Goal: Information Seeking & Learning: Find specific fact

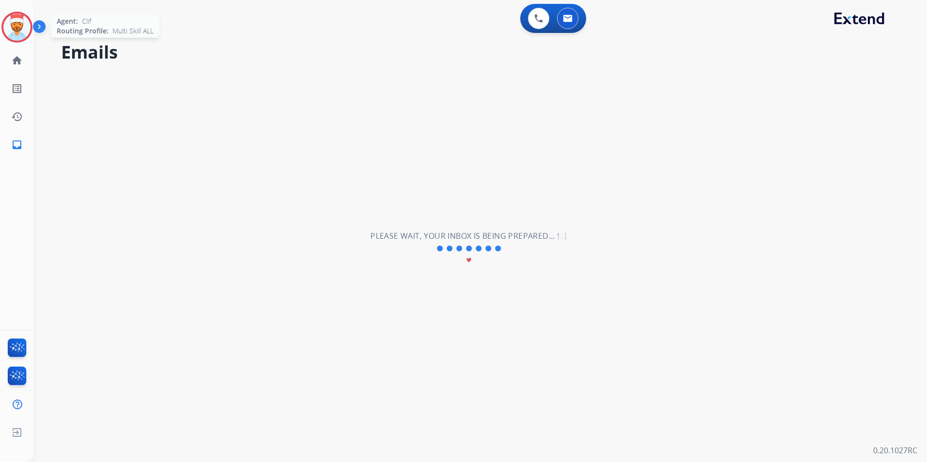
click at [9, 31] on img at bounding box center [16, 27] width 27 height 27
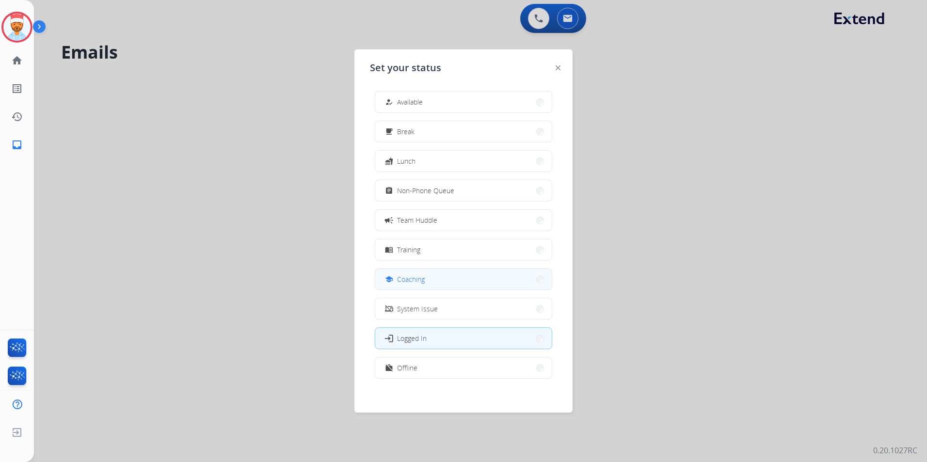
scroll to position [3, 0]
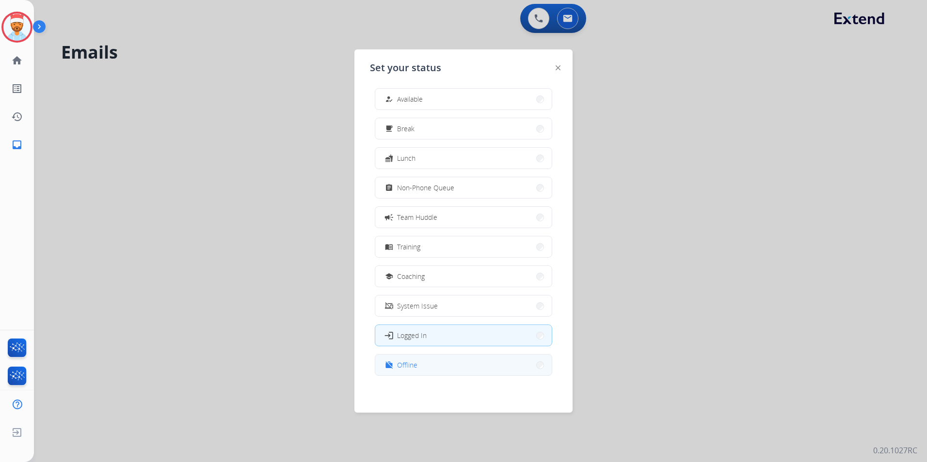
click at [422, 371] on button "work_off Offline" at bounding box center [463, 365] width 176 height 21
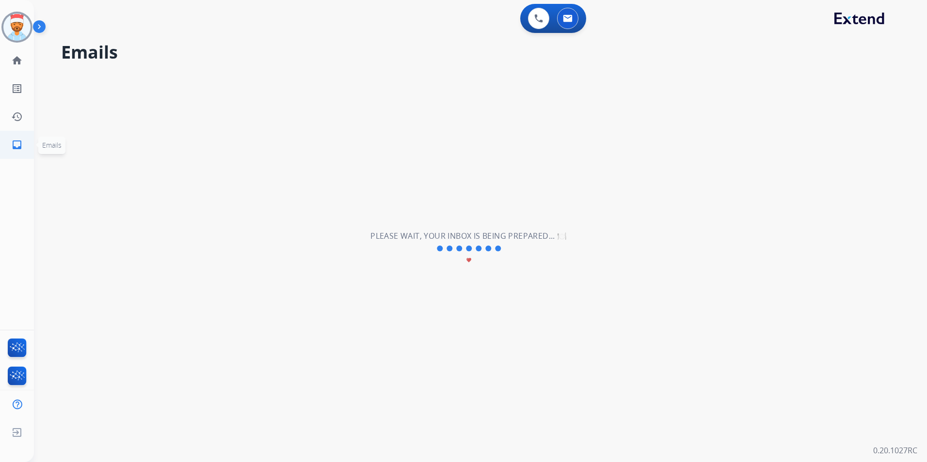
click at [15, 142] on mat-icon "inbox" at bounding box center [17, 145] width 12 height 12
click at [13, 63] on mat-icon "home" at bounding box center [17, 61] width 12 height 12
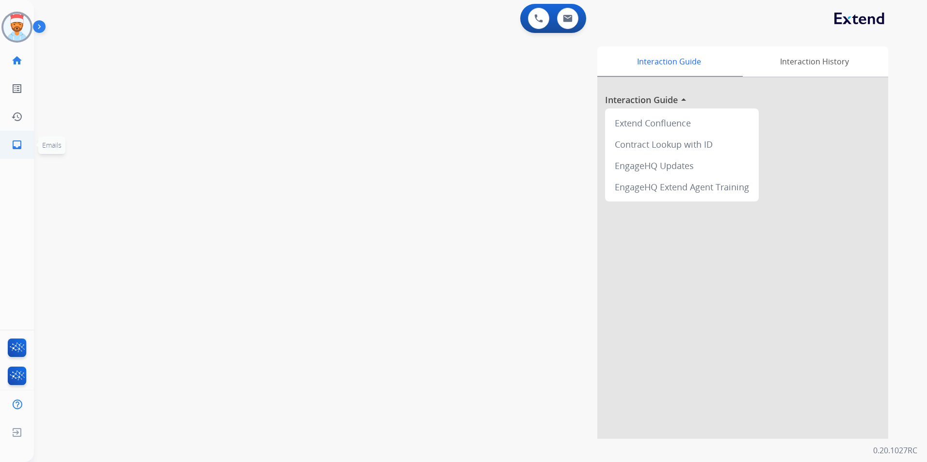
click at [11, 152] on link "inbox Emails" at bounding box center [16, 144] width 27 height 27
select select "**********"
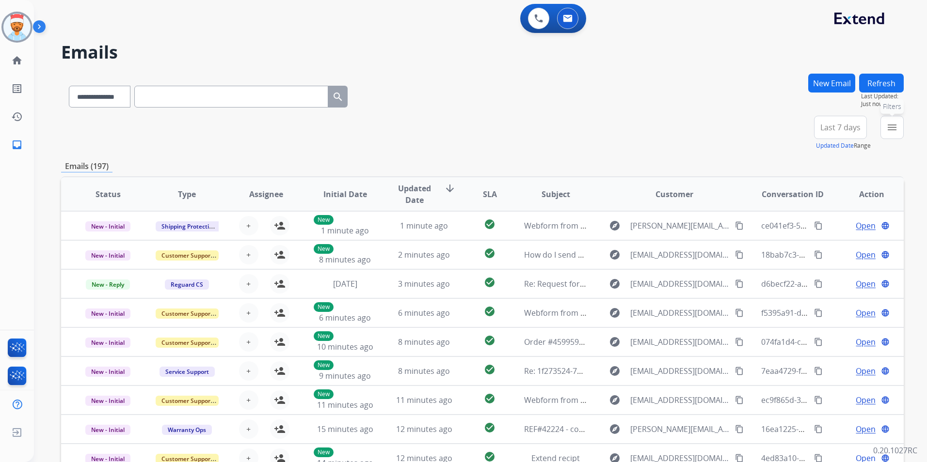
click at [897, 134] on button "menu Filters" at bounding box center [891, 127] width 23 height 23
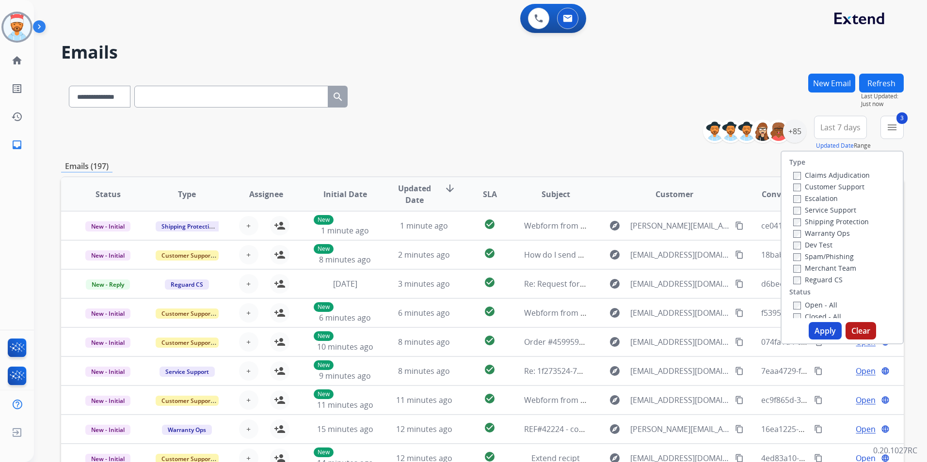
click at [793, 231] on label "Warranty Ops" at bounding box center [821, 233] width 57 height 9
click at [825, 332] on button "Apply" at bounding box center [824, 330] width 33 height 17
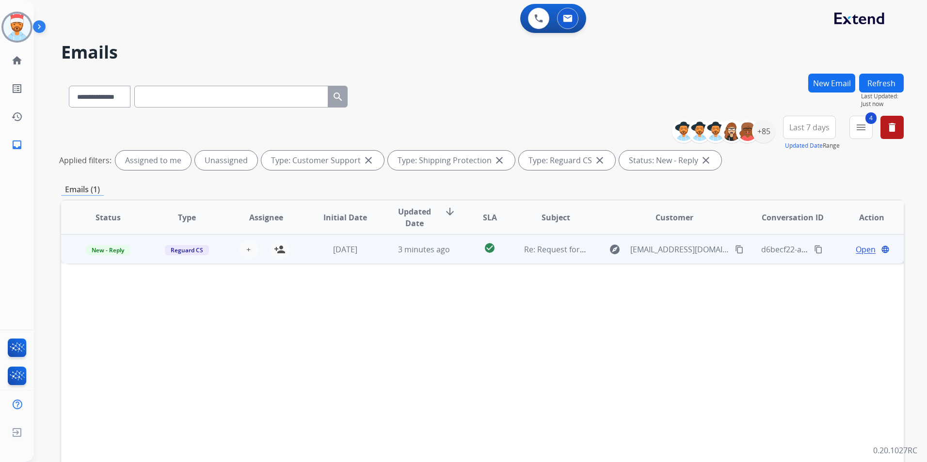
click at [858, 252] on span "Open" at bounding box center [866, 250] width 20 height 12
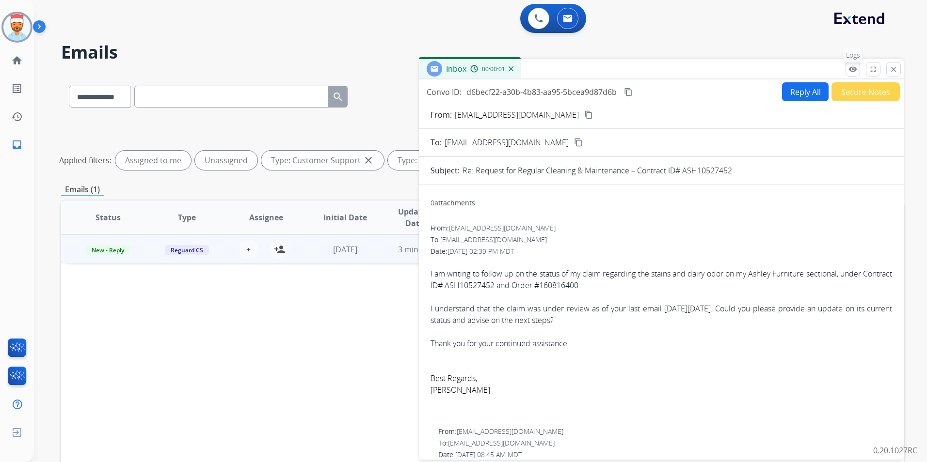
click at [849, 62] on p "Logs" at bounding box center [852, 55] width 19 height 15
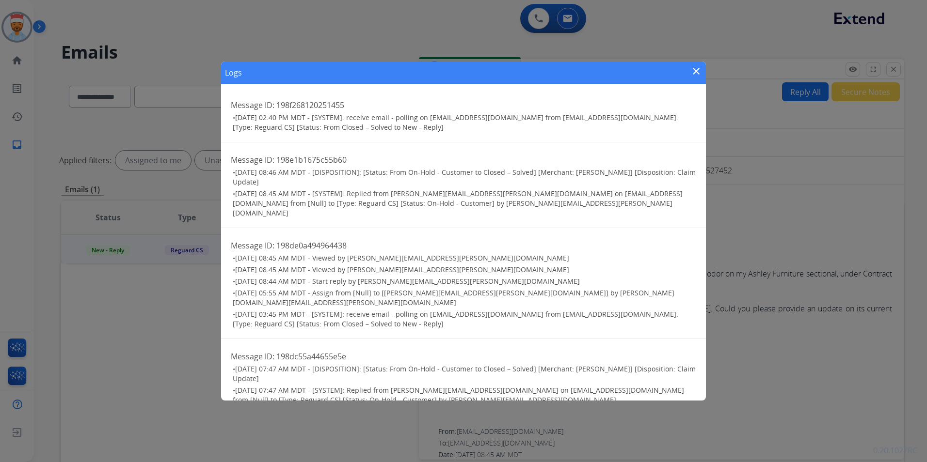
click at [690, 71] on mat-icon "close" at bounding box center [696, 71] width 12 height 12
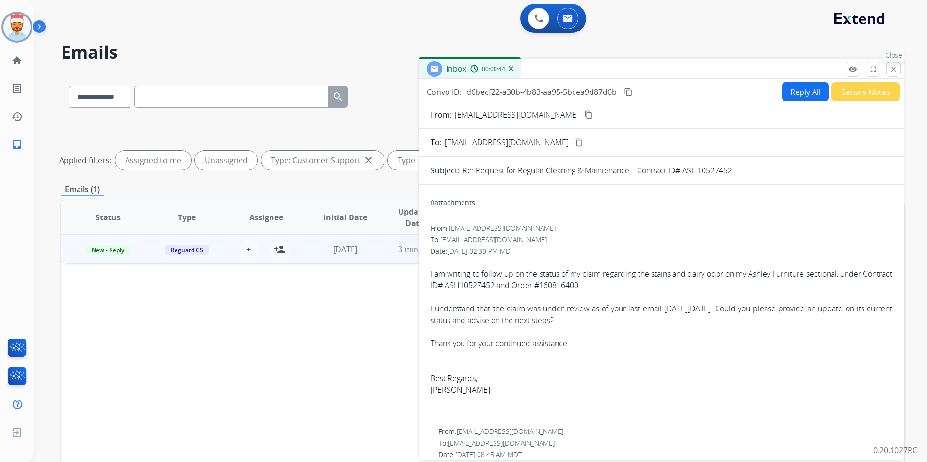
click at [891, 70] on mat-icon "close" at bounding box center [893, 69] width 9 height 9
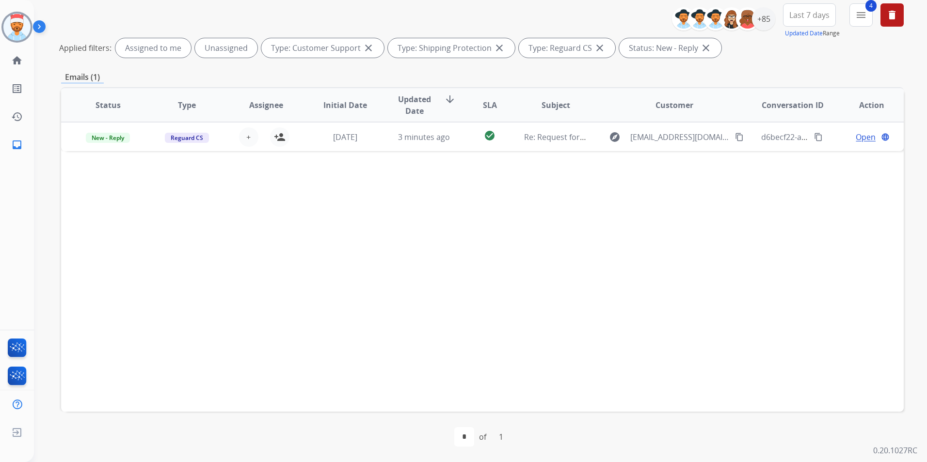
scroll to position [0, 0]
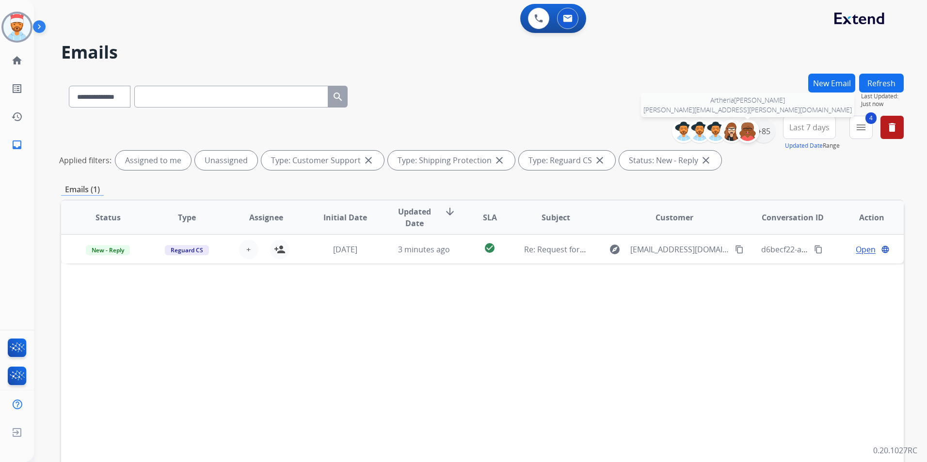
click at [755, 136] on div at bounding box center [747, 131] width 23 height 23
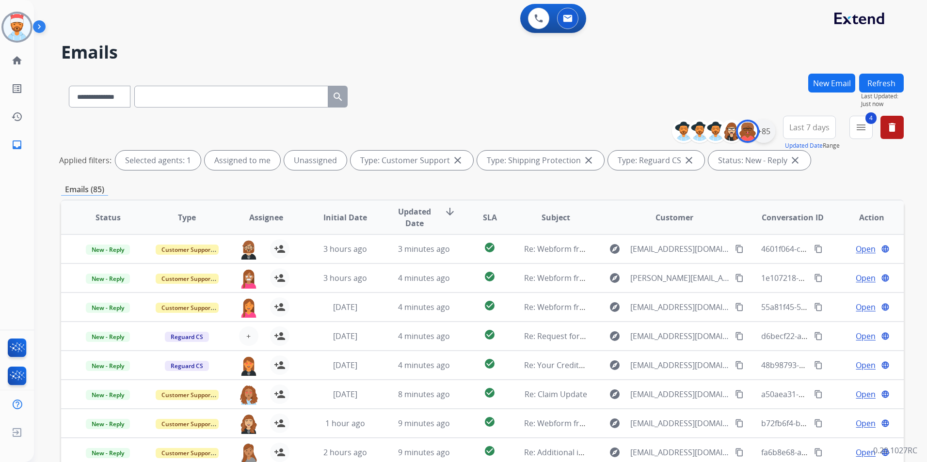
click at [770, 130] on div "+85" at bounding box center [763, 131] width 23 height 23
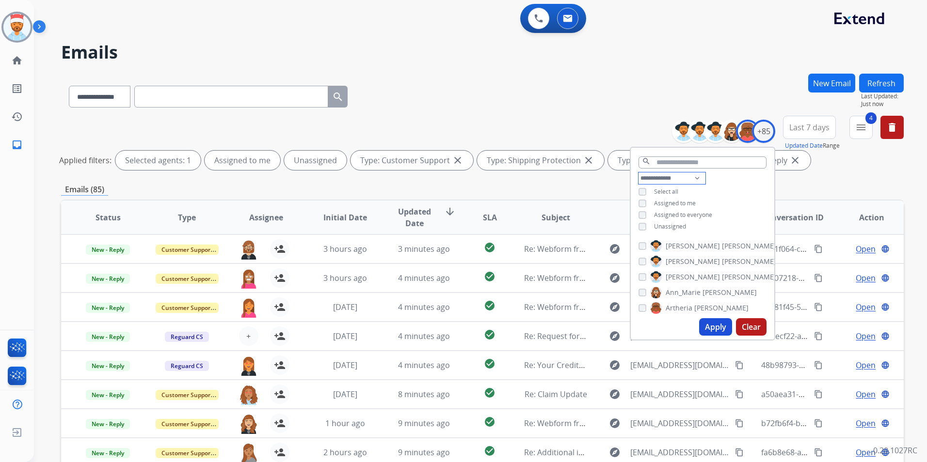
click at [654, 176] on select "**********" at bounding box center [671, 179] width 67 height 12
select select "**********"
click at [638, 173] on select "**********" at bounding box center [671, 179] width 67 height 12
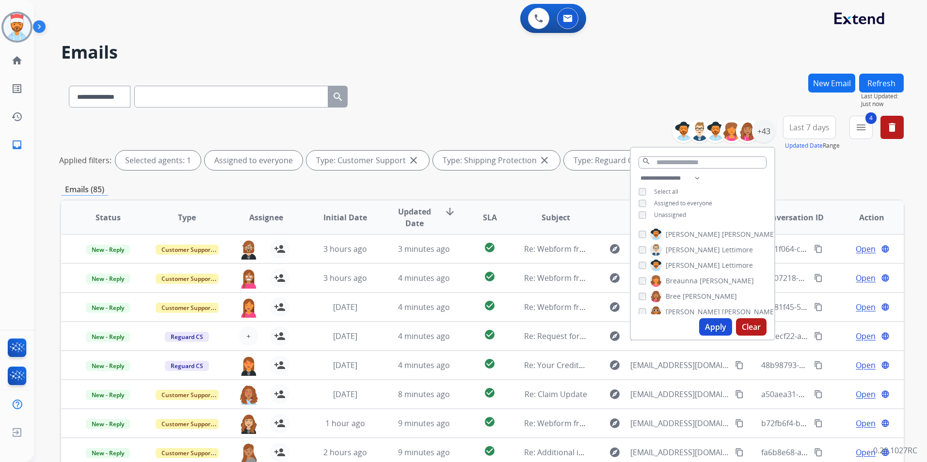
click at [713, 324] on button "Apply" at bounding box center [715, 326] width 33 height 17
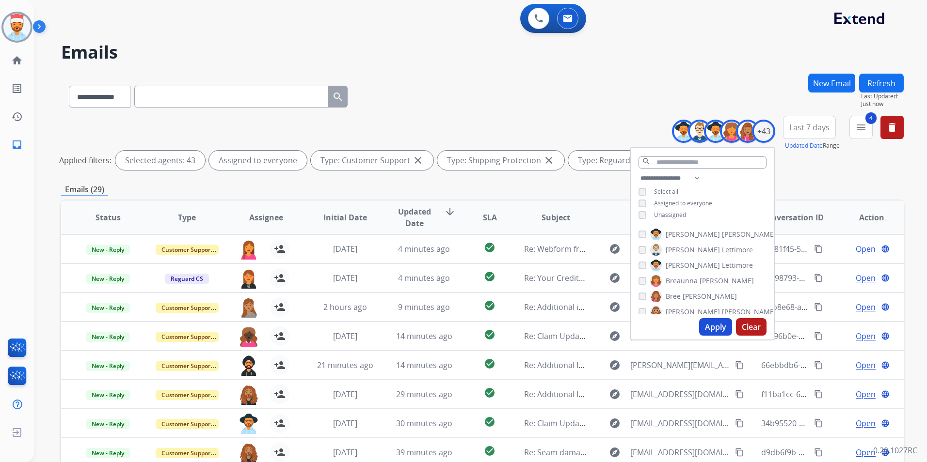
click at [712, 330] on button "Apply" at bounding box center [715, 326] width 33 height 17
click at [529, 190] on div "Emails (29)" at bounding box center [482, 190] width 842 height 12
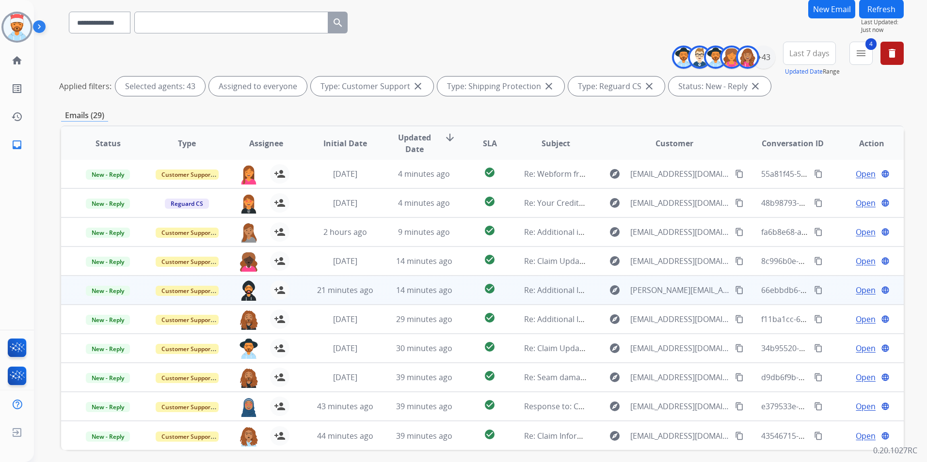
scroll to position [112, 0]
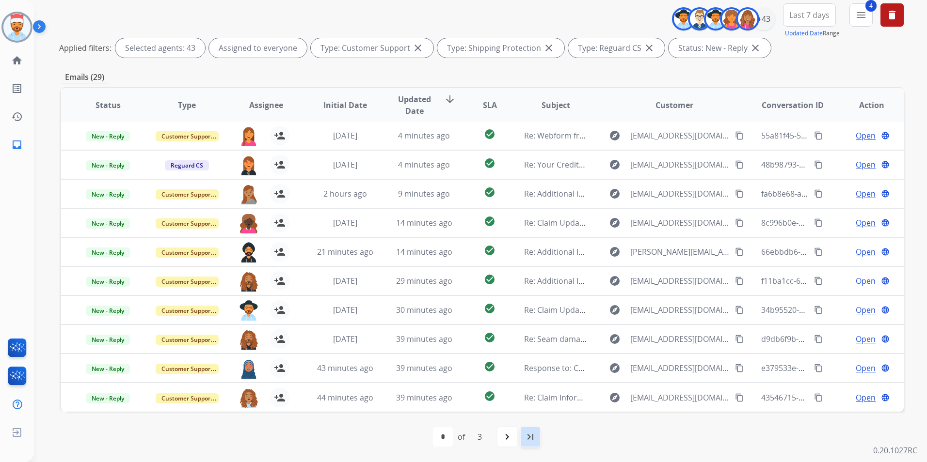
click at [531, 443] on div "last_page" at bounding box center [530, 437] width 21 height 21
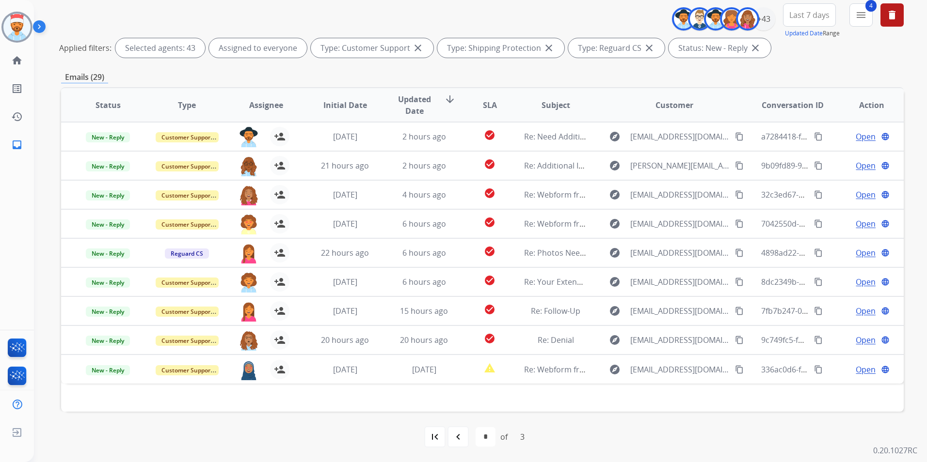
click at [457, 436] on mat-icon "navigate_before" at bounding box center [458, 437] width 12 height 12
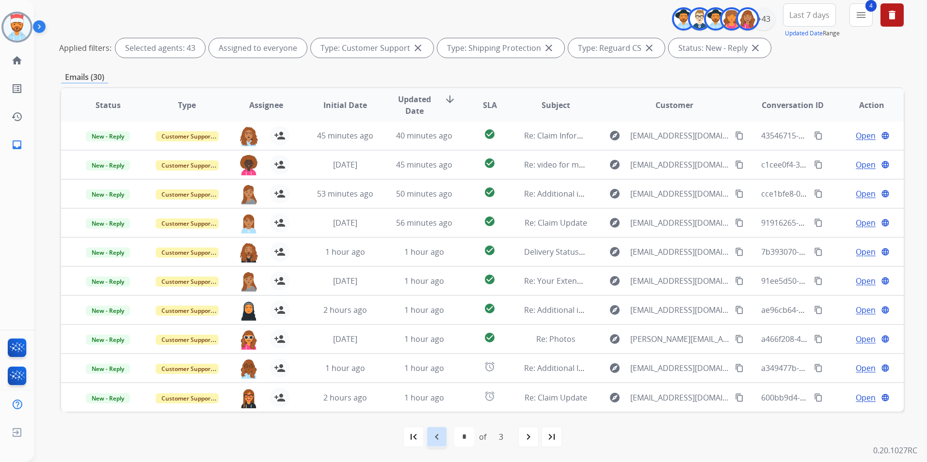
click at [433, 433] on mat-icon "navigate_before" at bounding box center [437, 437] width 12 height 12
select select "*"
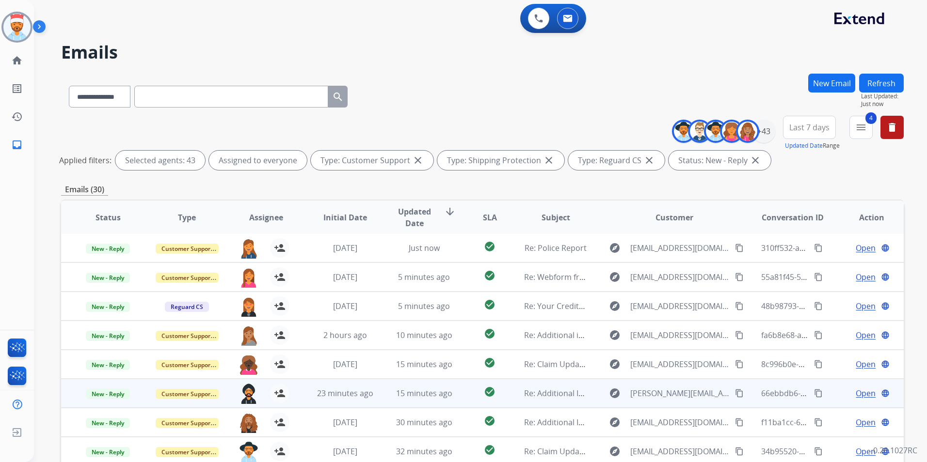
scroll to position [0, 0]
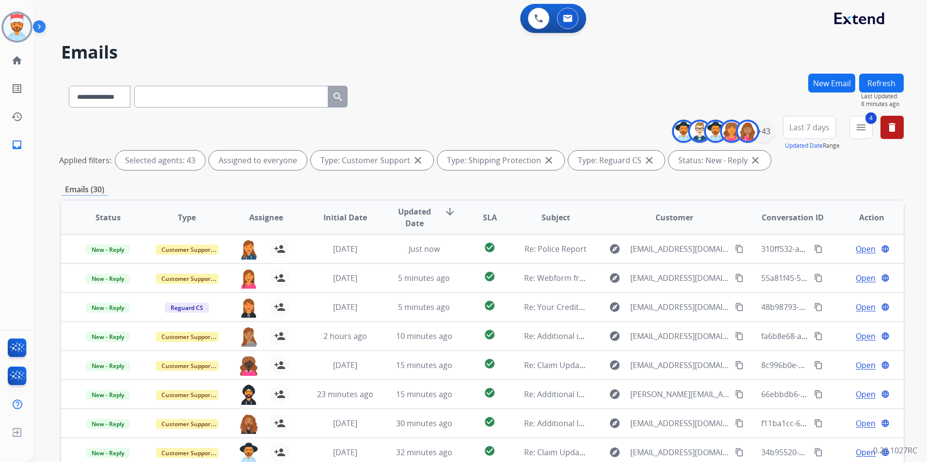
paste input "**********"
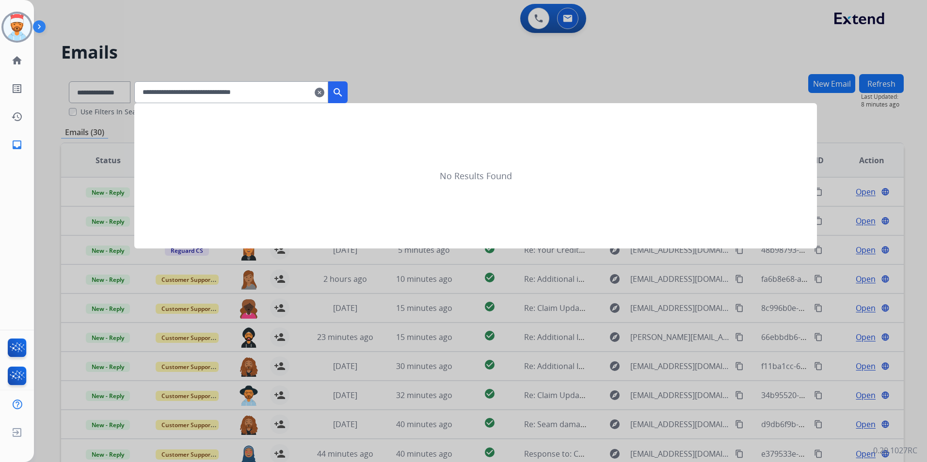
type input "**********"
click at [344, 91] on mat-icon "search" at bounding box center [338, 93] width 12 height 12
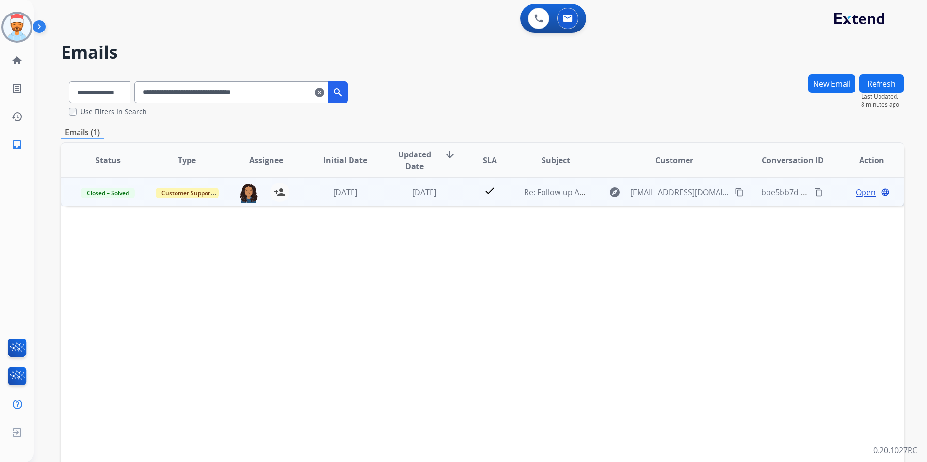
click at [856, 195] on span "Open" at bounding box center [866, 193] width 20 height 12
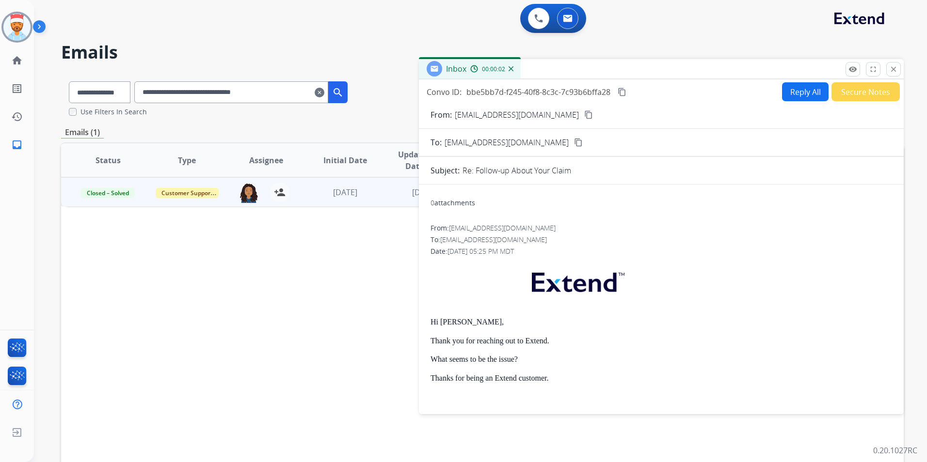
click at [574, 143] on mat-icon "content_copy" at bounding box center [578, 142] width 9 height 9
click at [898, 72] on button "close Close" at bounding box center [893, 69] width 15 height 15
